Goal: Transaction & Acquisition: Purchase product/service

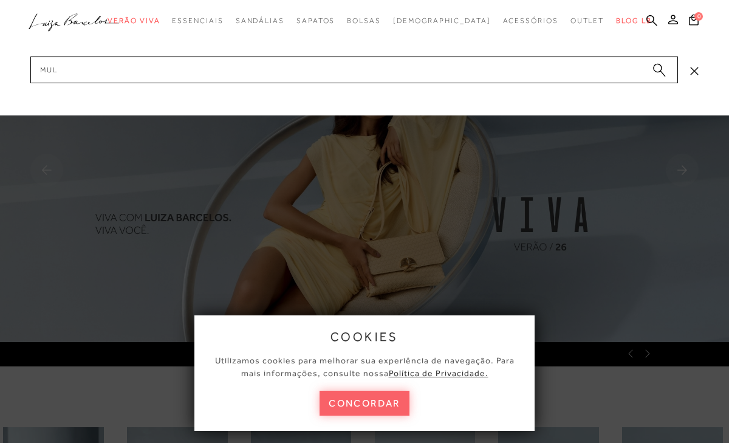
type input "mule"
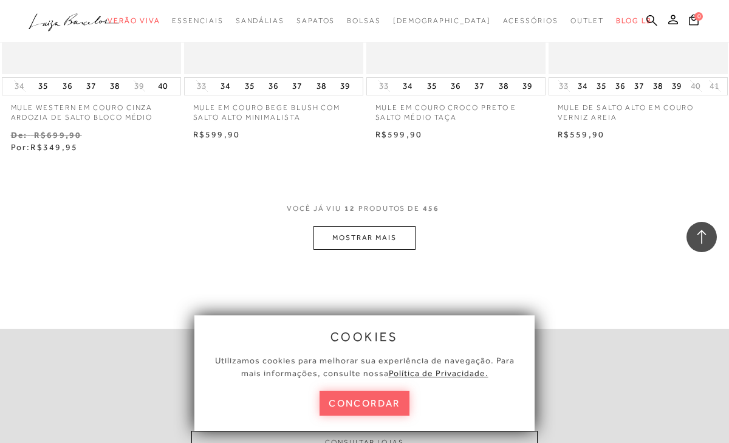
scroll to position [1029, 0]
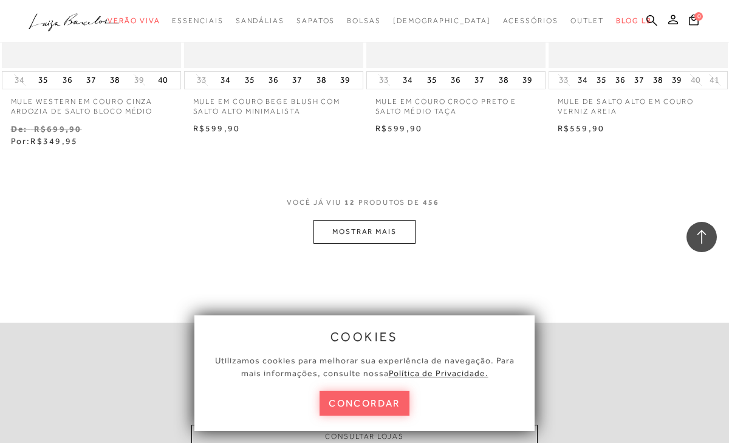
click at [404, 227] on button "MOSTRAR MAIS" at bounding box center [365, 232] width 102 height 24
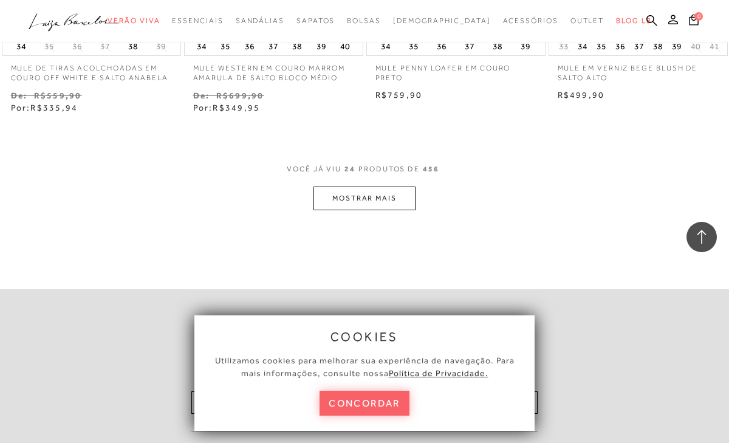
scroll to position [2157, 0]
click at [392, 195] on button "MOSTRAR MAIS" at bounding box center [365, 197] width 102 height 24
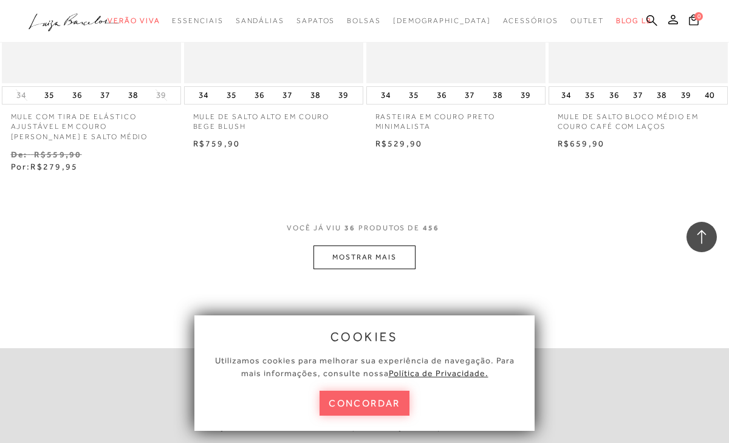
scroll to position [3201, 0]
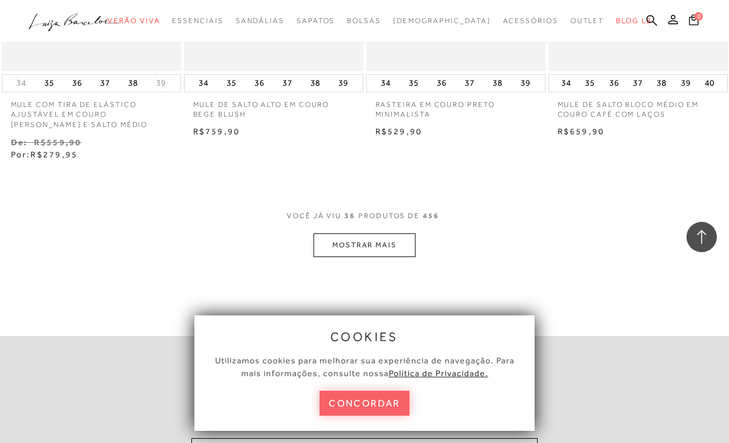
click at [399, 240] on button "MOSTRAR MAIS" at bounding box center [365, 245] width 102 height 24
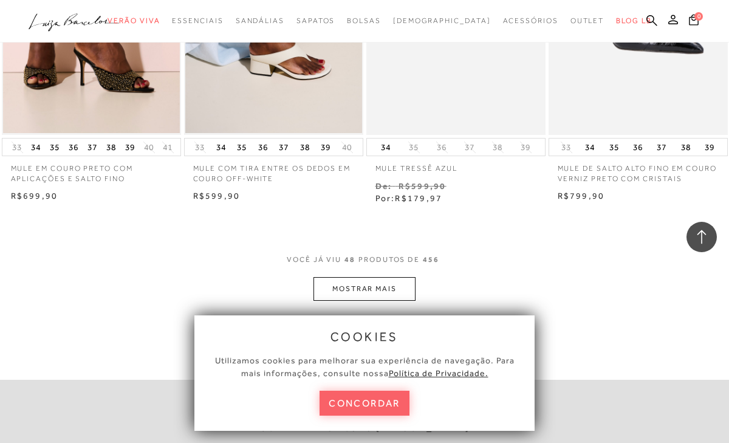
scroll to position [4235, 0]
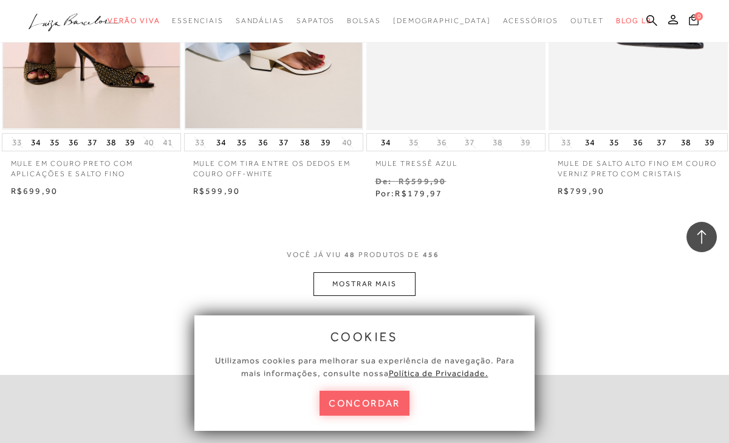
click at [370, 277] on button "MOSTRAR MAIS" at bounding box center [365, 284] width 102 height 24
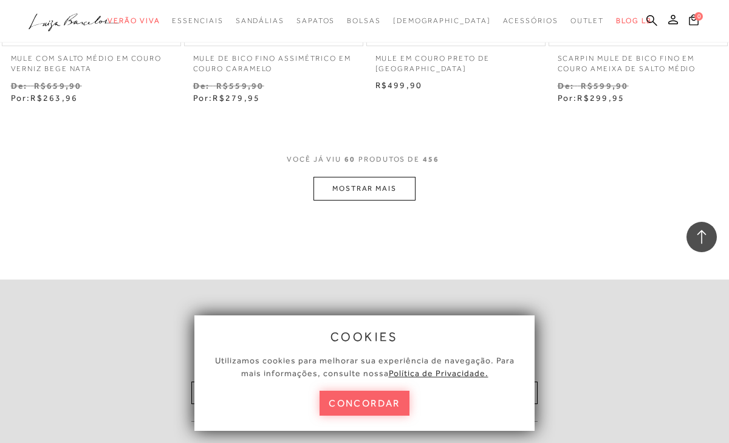
scroll to position [5441, 0]
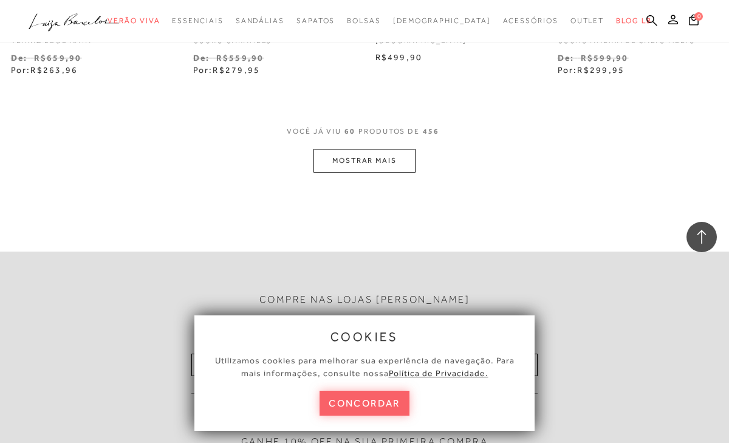
click at [395, 164] on button "MOSTRAR MAIS" at bounding box center [365, 161] width 102 height 24
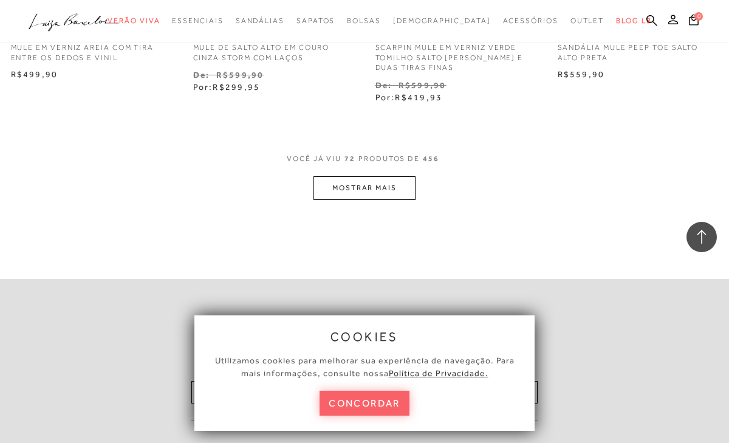
scroll to position [6514, 0]
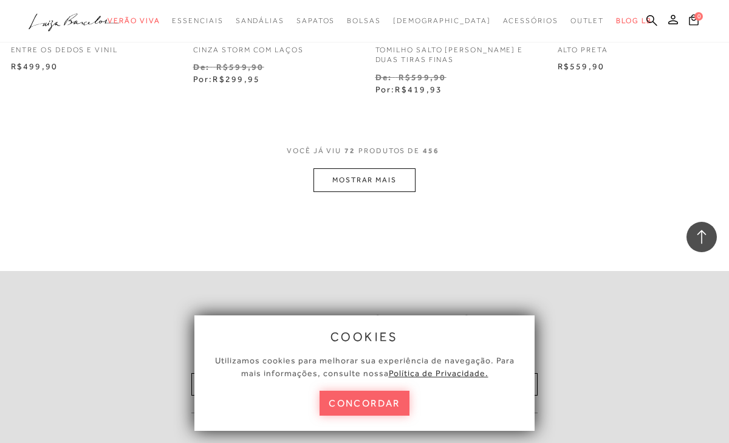
click at [400, 184] on button "MOSTRAR MAIS" at bounding box center [365, 180] width 102 height 24
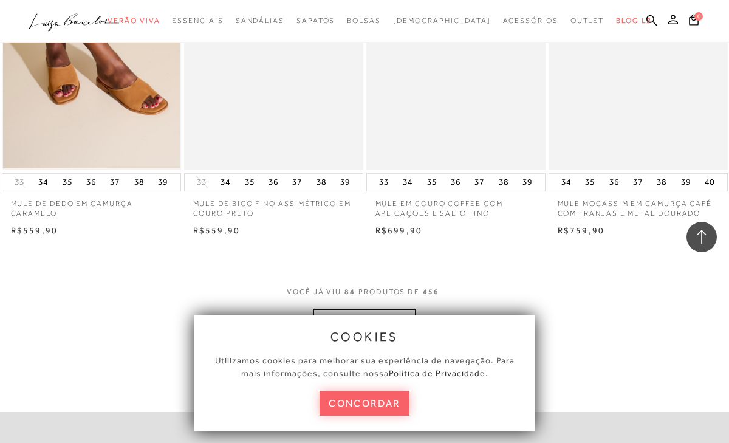
scroll to position [7466, 0]
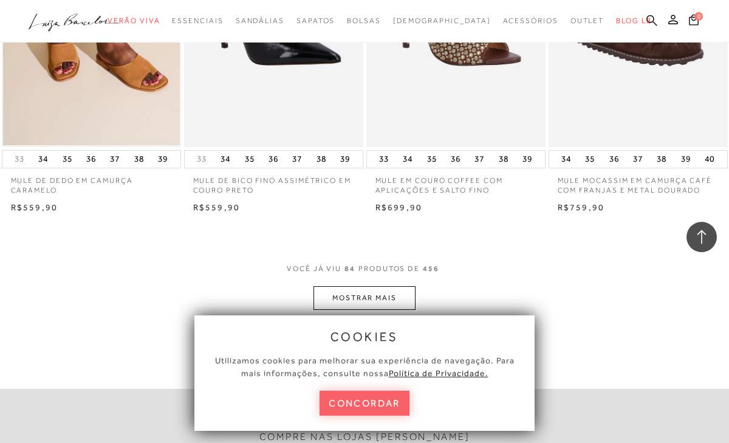
click at [653, 19] on icon at bounding box center [652, 20] width 11 height 11
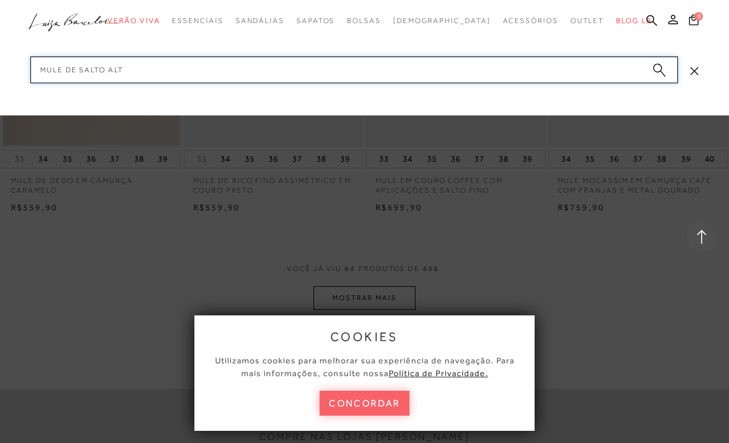
type input "mule de salto alto"
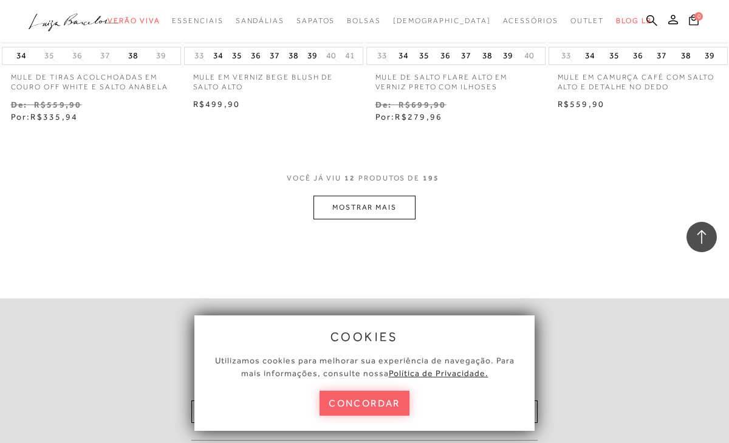
scroll to position [1055, 0]
click at [416, 210] on div "VOCê JÁ VIU 12 PRODUTOS DE 195 MOSTRAR MAIS" at bounding box center [364, 194] width 729 height 46
click at [404, 210] on button "MOSTRAR MAIS" at bounding box center [365, 206] width 102 height 24
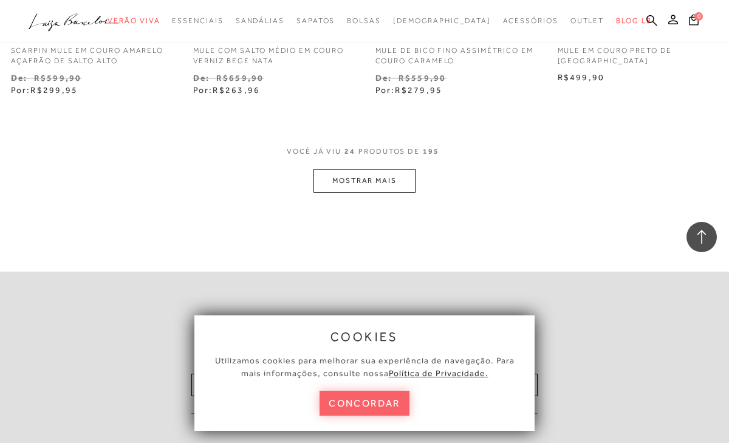
scroll to position [2177, 0]
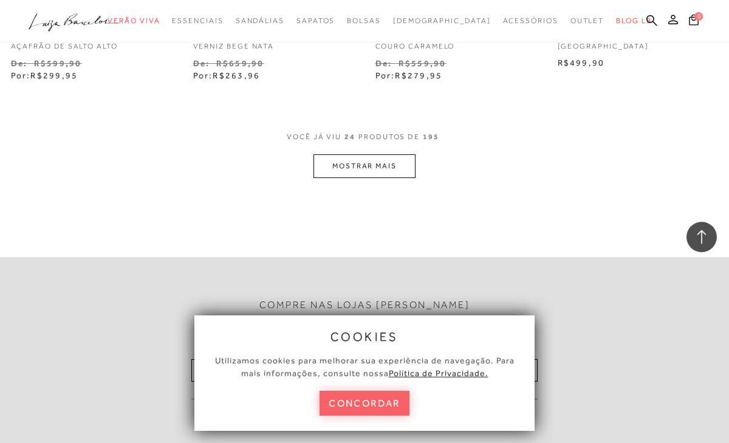
click at [399, 172] on button "MOSTRAR MAIS" at bounding box center [365, 166] width 102 height 24
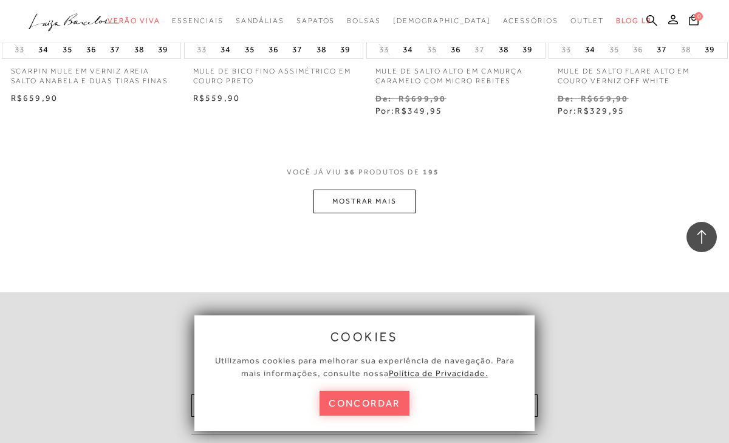
scroll to position [3256, 0]
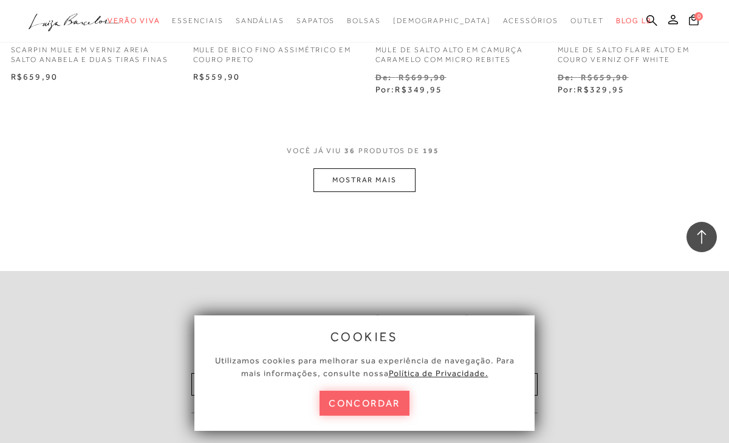
click at [343, 188] on button "MOSTRAR MAIS" at bounding box center [365, 180] width 102 height 24
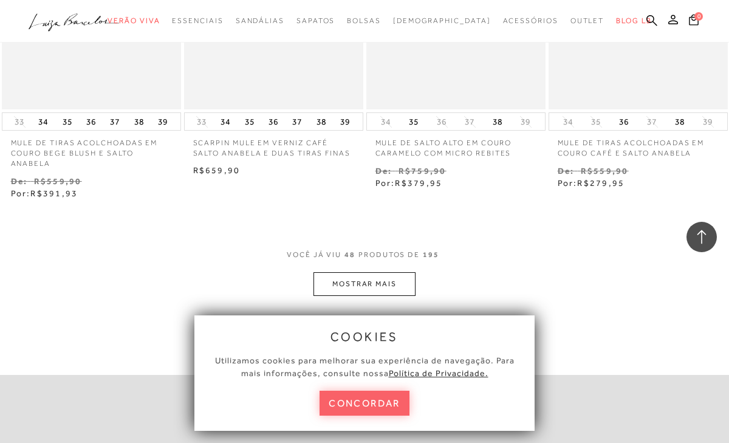
scroll to position [4276, 0]
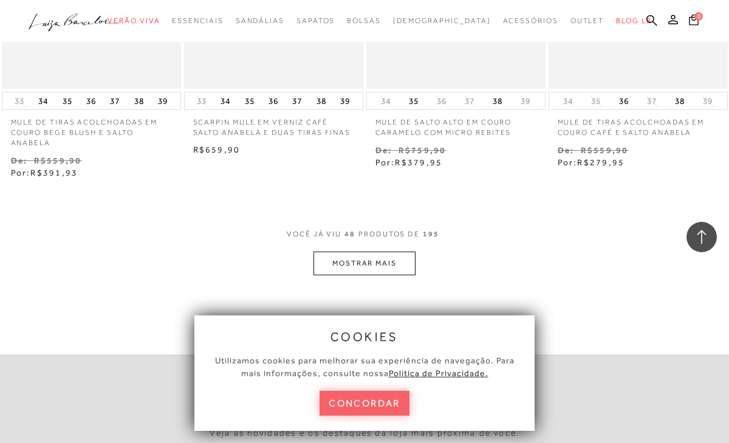
click at [333, 266] on button "MOSTRAR MAIS" at bounding box center [365, 264] width 102 height 24
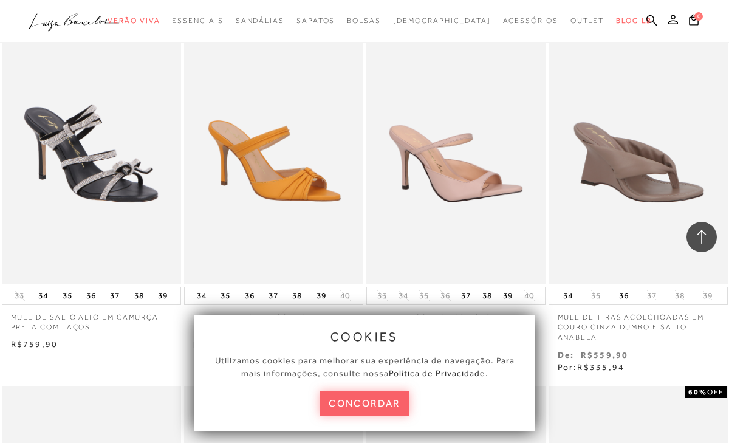
scroll to position [4839, 0]
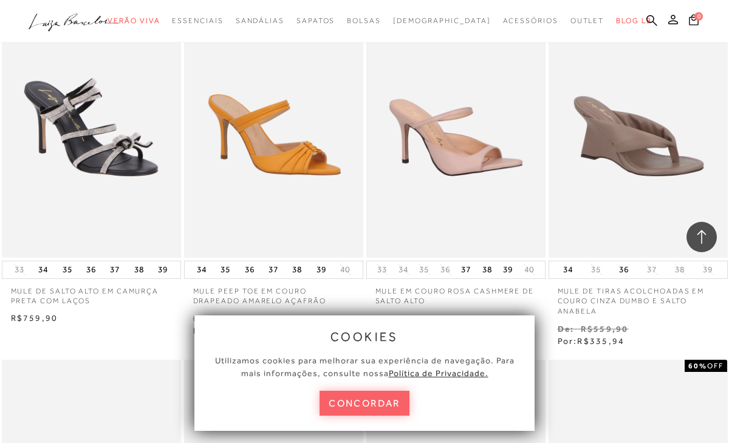
click at [443, 191] on img at bounding box center [456, 123] width 177 height 266
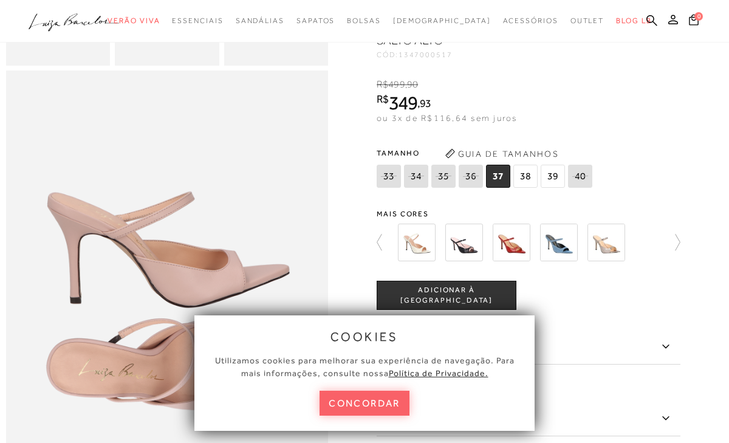
scroll to position [253, 0]
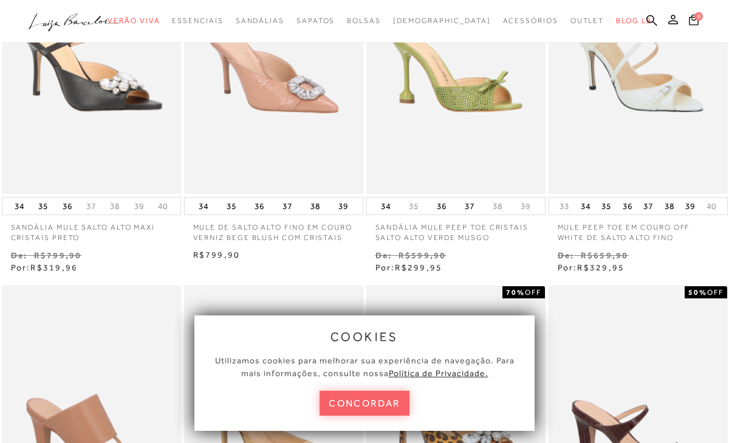
scroll to position [187, 0]
